Goal: Transaction & Acquisition: Purchase product/service

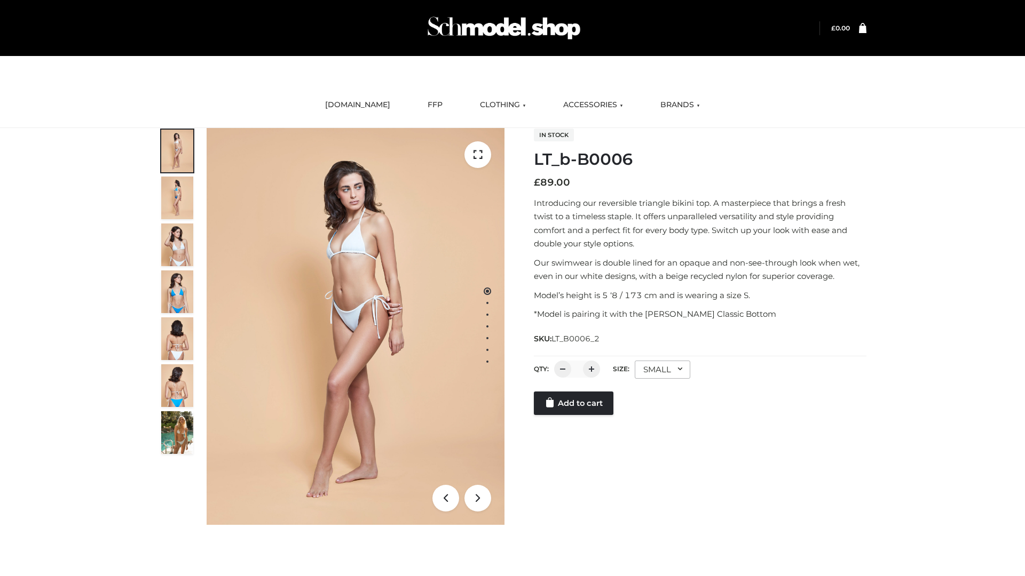
click at [574, 403] on link "Add to cart" at bounding box center [574, 403] width 80 height 23
